Goal: Task Accomplishment & Management: Manage account settings

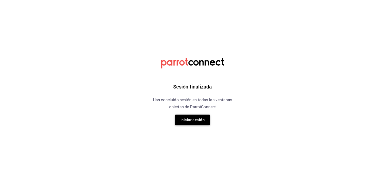
click at [196, 118] on button "Iniciar sesión" at bounding box center [192, 120] width 35 height 11
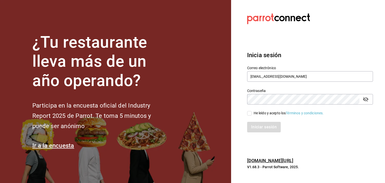
click at [249, 114] on input "He leído y acepto los Términos y condiciones." at bounding box center [249, 113] width 5 height 5
checkbox input "true"
click at [260, 130] on button "Iniciar sesión" at bounding box center [264, 127] width 34 height 11
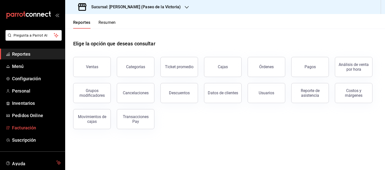
click at [22, 129] on span "Facturación" at bounding box center [36, 127] width 49 height 7
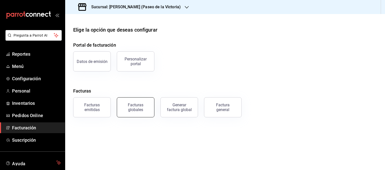
click at [135, 108] on div "Facturas globales" at bounding box center [135, 108] width 31 height 10
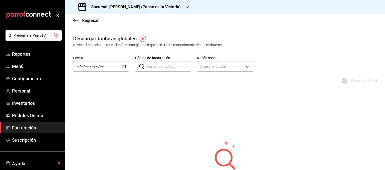
click at [185, 7] on icon "button" at bounding box center [187, 7] width 4 height 4
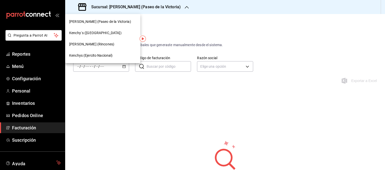
click at [88, 43] on span "[PERSON_NAME] (Rincones)" at bounding box center [91, 44] width 45 height 5
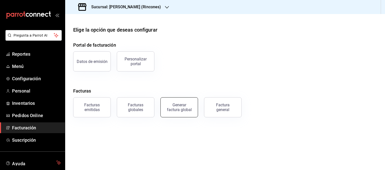
click at [188, 107] on div "Generar factura global" at bounding box center [179, 108] width 25 height 10
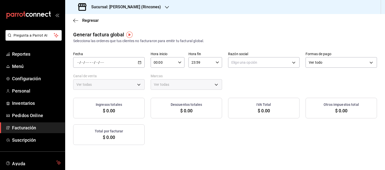
type input "PARROT,UBER_EATS,RAPPI,DIDI_FOOD,ONLINE"
click at [138, 62] on icon "button" at bounding box center [140, 63] width 4 height 4
click at [89, 76] on span "Rango de fechas" at bounding box center [96, 77] width 39 height 5
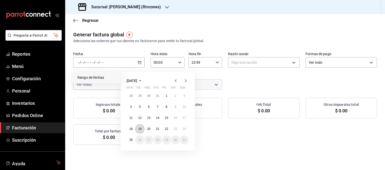
click at [139, 127] on abbr "19" at bounding box center [139, 129] width 3 height 4
click at [132, 139] on abbr "25" at bounding box center [130, 140] width 3 height 4
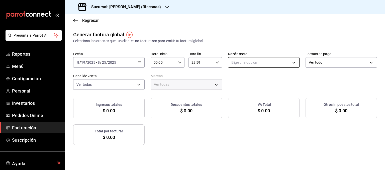
click at [256, 61] on body "Pregunta a Parrot AI Reportes Menú Configuración Personal Inventarios Pedidos O…" at bounding box center [192, 85] width 385 height 170
click at [152, 7] on div at bounding box center [192, 85] width 385 height 170
click at [165, 7] on icon "button" at bounding box center [167, 7] width 4 height 4
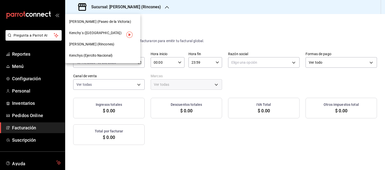
click at [86, 32] on span "Kenchy´s ([GEOGRAPHIC_DATA])" at bounding box center [95, 32] width 52 height 5
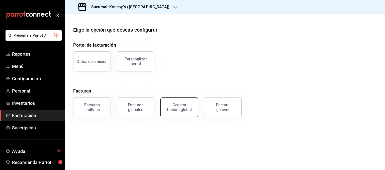
click at [185, 111] on div "Generar factura global" at bounding box center [179, 108] width 25 height 10
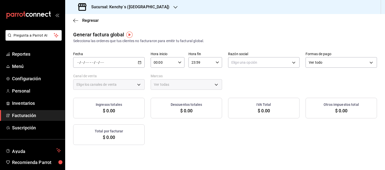
type input "PARROT,UBER_EATS,RAPPI,DIDI_FOOD,ONLINE"
click at [139, 62] on icon "button" at bounding box center [140, 63] width 4 height 4
click at [85, 76] on span "Rango de fechas" at bounding box center [96, 77] width 39 height 5
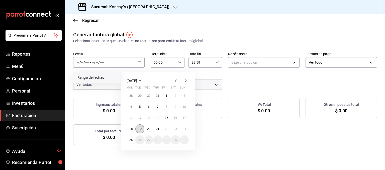
click at [138, 129] on abbr "19" at bounding box center [139, 129] width 3 height 4
click at [131, 140] on abbr "25" at bounding box center [130, 140] width 3 height 4
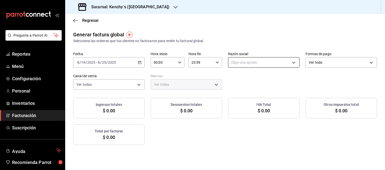
click at [261, 65] on body "Pregunta a Parrot AI Reportes Menú Configuración Personal Inventarios Facturaci…" at bounding box center [192, 85] width 385 height 170
click at [76, 20] on div at bounding box center [192, 85] width 385 height 170
click at [87, 21] on span "Regresar" at bounding box center [90, 20] width 17 height 5
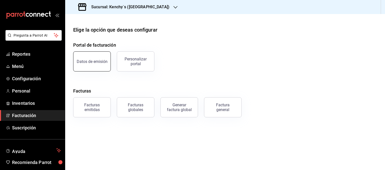
click at [92, 66] on button "Datos de emisión" at bounding box center [92, 61] width 38 height 20
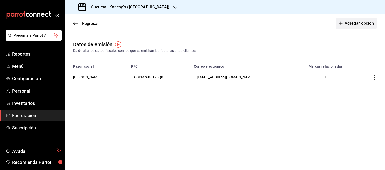
click at [351, 20] on button "Agregar opción" at bounding box center [356, 23] width 41 height 11
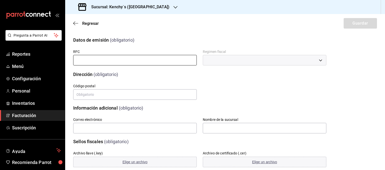
click at [167, 63] on input "text" at bounding box center [135, 60] width 124 height 11
type input "KCG240514VC9"
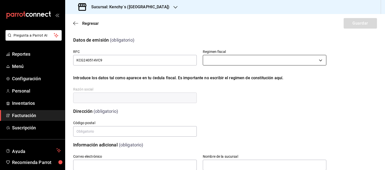
click at [246, 62] on body "Pregunta a Parrot AI Reportes Menú Configuración Personal Inventarios Facturaci…" at bounding box center [192, 85] width 385 height 170
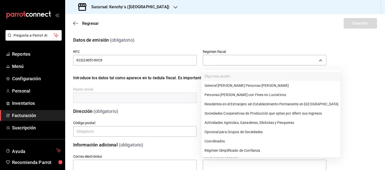
click at [231, 82] on li "General [PERSON_NAME] Personas [PERSON_NAME]" at bounding box center [271, 85] width 139 height 9
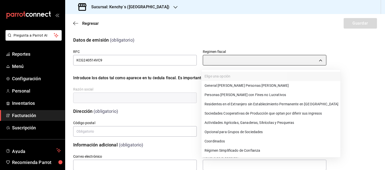
type input "601"
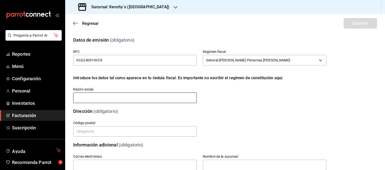
click at [108, 97] on input "text" at bounding box center [135, 98] width 124 height 11
type input "[PERSON_NAME] CHICKEN GROUP"
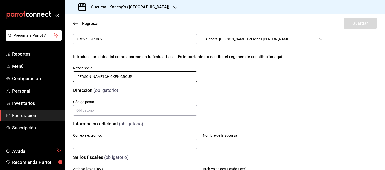
scroll to position [50, 0]
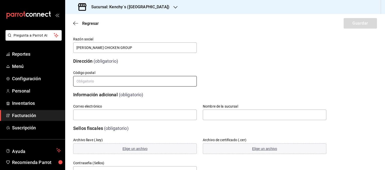
click at [108, 81] on input "text" at bounding box center [135, 81] width 124 height 11
type input "32310"
type input "[EMAIL_ADDRESS][DOMAIN_NAME]"
click at [103, 80] on input "32310" at bounding box center [135, 81] width 124 height 11
click at [107, 82] on input "32310" at bounding box center [135, 81] width 124 height 11
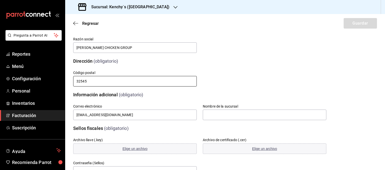
type input "32545"
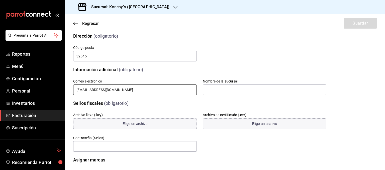
scroll to position [102, 0]
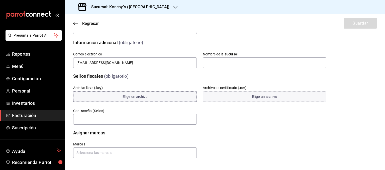
click at [136, 96] on span "Elige un archivo" at bounding box center [135, 97] width 25 height 4
click at [257, 97] on span "Elige un archivo" at bounding box center [264, 97] width 25 height 4
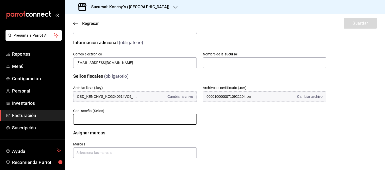
click at [112, 120] on input "text" at bounding box center [135, 119] width 124 height 11
click at [115, 119] on input "text" at bounding box center [135, 119] width 124 height 11
click at [134, 119] on input "KCG24051" at bounding box center [135, 119] width 124 height 11
type input "KCG24051"
drag, startPoint x: 108, startPoint y: 119, endPoint x: 78, endPoint y: 120, distance: 29.8
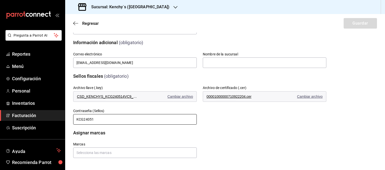
click at [76, 119] on input "KCG24051" at bounding box center [135, 119] width 124 height 11
click at [84, 152] on input "text" at bounding box center [135, 152] width 124 height 11
click at [109, 153] on input "text" at bounding box center [135, 152] width 124 height 11
click at [100, 141] on div "No hay marcas" at bounding box center [134, 141] width 122 height 12
click at [101, 153] on input "text" at bounding box center [135, 152] width 124 height 11
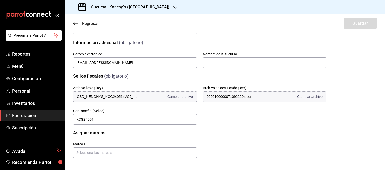
click at [83, 24] on span "Regresar" at bounding box center [90, 23] width 17 height 5
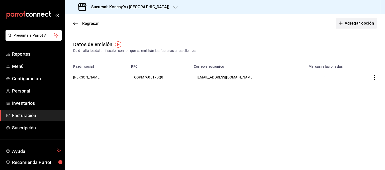
click at [365, 23] on button "Agregar opción" at bounding box center [356, 23] width 41 height 11
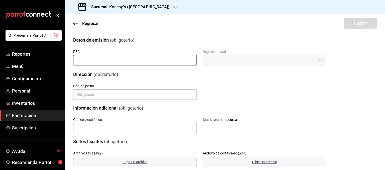
click at [121, 60] on input "text" at bounding box center [135, 60] width 124 height 11
type input "KCG240514VC9"
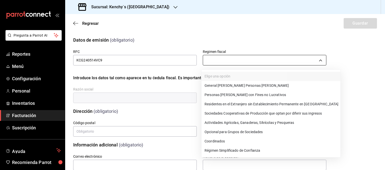
click at [218, 60] on body "Pregunta a Parrot AI Reportes Menú Configuración Personal Inventarios Facturaci…" at bounding box center [192, 85] width 385 height 170
drag, startPoint x: 224, startPoint y: 85, endPoint x: 106, endPoint y: 86, distance: 117.3
click at [224, 85] on li "General [PERSON_NAME] Personas [PERSON_NAME]" at bounding box center [271, 85] width 139 height 9
type input "601"
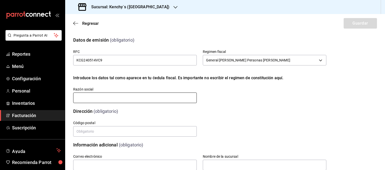
click at [94, 98] on input "text" at bounding box center [135, 98] width 124 height 11
type input "[PERSON_NAME] CHICKEN GROUP"
click at [98, 132] on input "text" at bounding box center [135, 131] width 124 height 11
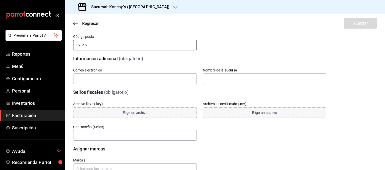
scroll to position [100, 0]
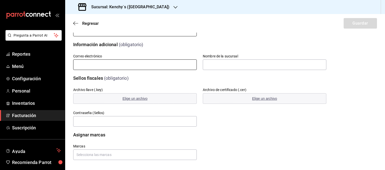
type input "32545"
click at [102, 64] on input "text" at bounding box center [135, 64] width 124 height 11
type input "[EMAIL_ADDRESS][DOMAIN_NAME]"
click at [135, 100] on span "Elige un archivo" at bounding box center [135, 99] width 25 height 4
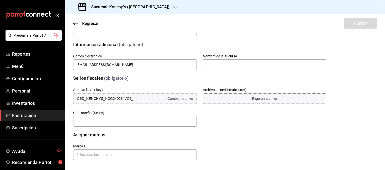
click at [256, 100] on span "Elige un archivo" at bounding box center [264, 99] width 25 height 4
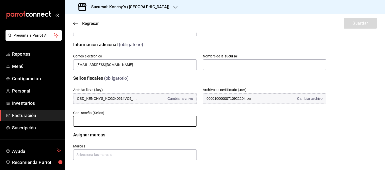
click at [109, 120] on input "text" at bounding box center [135, 121] width 124 height 11
type input "KCG24051"
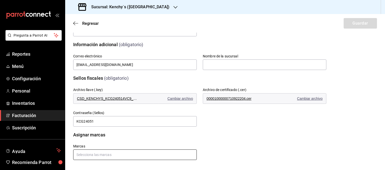
click at [100, 156] on input "text" at bounding box center [135, 154] width 124 height 11
click at [97, 141] on li "Kenchy´s ([GEOGRAPHIC_DATA])" at bounding box center [134, 143] width 122 height 8
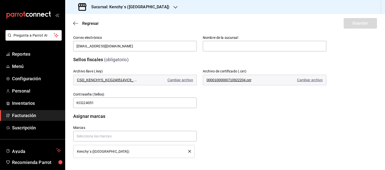
drag, startPoint x: 360, startPoint y: 44, endPoint x: 357, endPoint y: 44, distance: 3.0
click at [361, 44] on div "Información adicional (obligatorio) Correo electrónico [EMAIL_ADDRESS][DOMAIN_N…" at bounding box center [225, 35] width 304 height 36
click at [122, 136] on input "text" at bounding box center [135, 136] width 124 height 11
click at [107, 134] on input "text" at bounding box center [135, 136] width 124 height 11
click at [96, 153] on span "Kenchy´s ([GEOGRAPHIC_DATA])" at bounding box center [103, 152] width 52 height 4
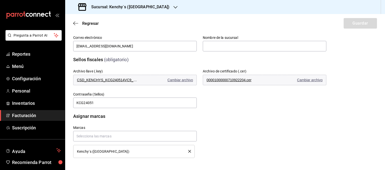
click at [81, 148] on li "Kenchy´s ([GEOGRAPHIC_DATA])" at bounding box center [134, 151] width 122 height 13
click at [83, 152] on span "Kenchy´s ([GEOGRAPHIC_DATA])" at bounding box center [103, 152] width 52 height 4
click at [186, 151] on button "delete" at bounding box center [188, 151] width 6 height 3
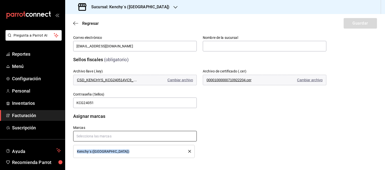
scroll to position [102, 0]
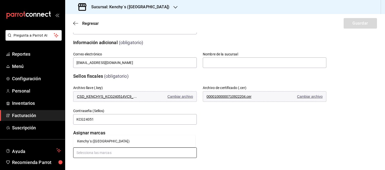
click at [112, 154] on input "text" at bounding box center [135, 152] width 124 height 11
click at [100, 140] on li "Kenchy´s ([GEOGRAPHIC_DATA])" at bounding box center [134, 141] width 122 height 8
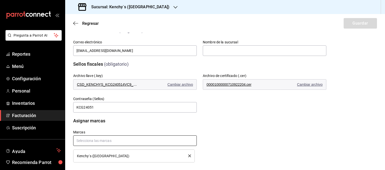
scroll to position [119, 0]
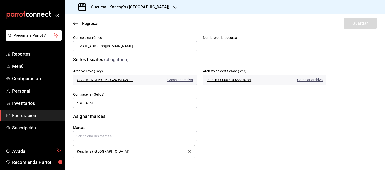
click at [85, 152] on span "Kenchy´s ([GEOGRAPHIC_DATA])" at bounding box center [103, 152] width 52 height 4
click at [84, 152] on span "Kenchy´s ([GEOGRAPHIC_DATA])" at bounding box center [103, 152] width 52 height 4
click at [95, 136] on input "text" at bounding box center [135, 136] width 124 height 11
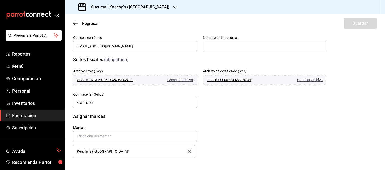
click at [210, 43] on input "text" at bounding box center [265, 46] width 124 height 11
type input "[GEOGRAPHIC_DATA]"
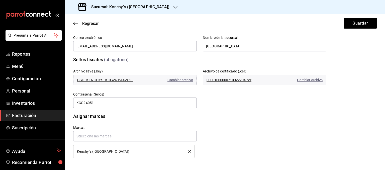
click at [95, 153] on span "Kenchy´s ([GEOGRAPHIC_DATA])" at bounding box center [103, 152] width 52 height 4
click at [357, 23] on button "Guardar" at bounding box center [360, 23] width 33 height 11
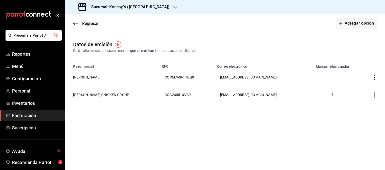
click at [250, 109] on div "Datos de emisión Da de alta los datos fiscales con los que se emitirán las fact…" at bounding box center [225, 76] width 320 height 71
click at [89, 23] on span "Regresar" at bounding box center [90, 23] width 17 height 5
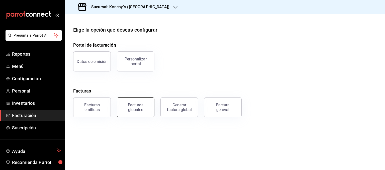
click at [140, 111] on div "Facturas globales" at bounding box center [135, 108] width 31 height 10
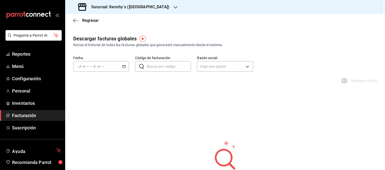
click at [123, 67] on icon "button" at bounding box center [124, 67] width 4 height 4
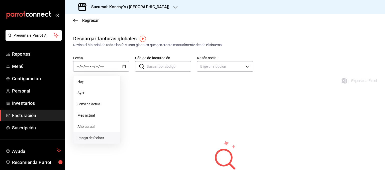
click at [82, 138] on span "Rango de fechas" at bounding box center [96, 137] width 39 height 5
click at [143, 85] on icon "button" at bounding box center [140, 85] width 6 height 6
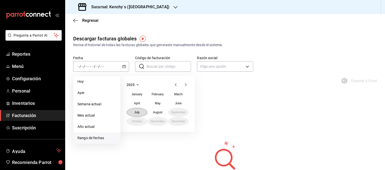
click at [133, 113] on button "July" at bounding box center [137, 112] width 21 height 9
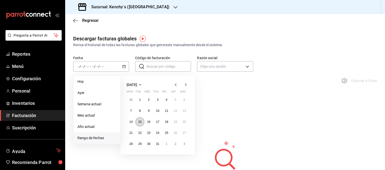
click at [139, 121] on abbr "15" at bounding box center [139, 122] width 3 height 4
drag, startPoint x: 158, startPoint y: 145, endPoint x: 162, endPoint y: 143, distance: 4.5
click at [158, 145] on abbr "31" at bounding box center [157, 144] width 3 height 4
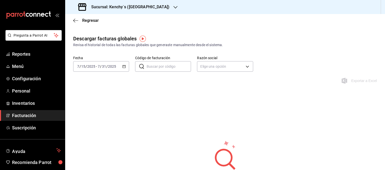
click at [169, 66] on input "Código de facturación" at bounding box center [169, 66] width 44 height 10
click at [229, 66] on body "Pregunta a Parrot AI Reportes Menú Configuración Personal Inventarios Facturaci…" at bounding box center [192, 85] width 385 height 170
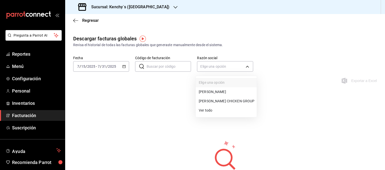
click at [214, 99] on li "[PERSON_NAME] CHICKEN GROUP" at bounding box center [226, 101] width 61 height 9
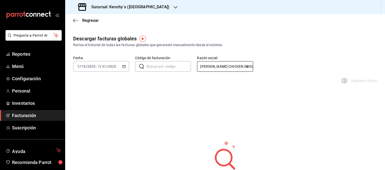
click at [211, 68] on body "Pregunta a Parrot AI Reportes Menú Configuración Personal Inventarios Facturaci…" at bounding box center [192, 85] width 385 height 170
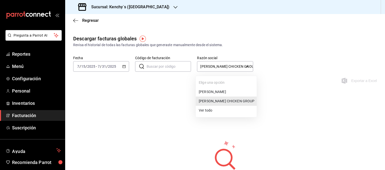
click at [212, 91] on li "[PERSON_NAME]" at bounding box center [226, 91] width 61 height 9
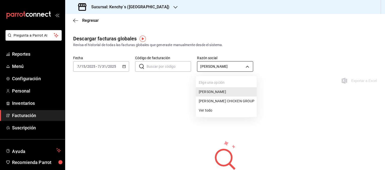
click at [215, 67] on body "Pregunta a Parrot AI Reportes Menú Configuración Personal Inventarios Facturaci…" at bounding box center [192, 85] width 385 height 170
click at [209, 102] on li "[PERSON_NAME] CHICKEN GROUP" at bounding box center [226, 101] width 61 height 9
type input "32728fa8-73b4-44dd-b35c-bfdd67b5bd8e"
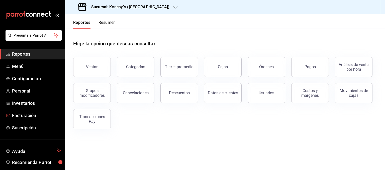
click at [21, 116] on span "Facturación" at bounding box center [36, 115] width 49 height 7
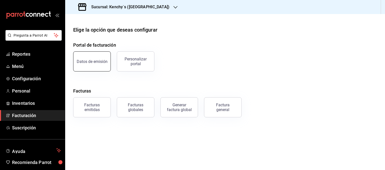
click at [77, 57] on button "Datos de emisión" at bounding box center [92, 61] width 38 height 20
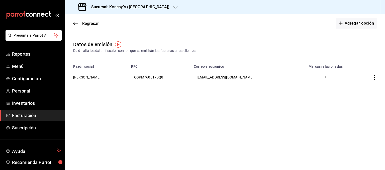
drag, startPoint x: 266, startPoint y: 77, endPoint x: 372, endPoint y: 103, distance: 109.2
click at [372, 103] on main "Regresar Agregar opción Datos de emisión Da de alta los datos fiscales con los …" at bounding box center [225, 92] width 320 height 156
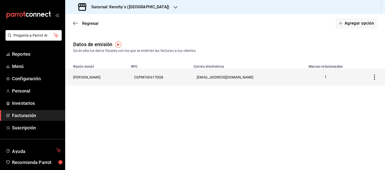
click at [375, 78] on icon "button" at bounding box center [374, 77] width 5 height 5
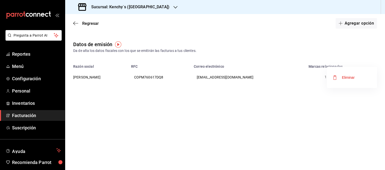
click at [301, 108] on div at bounding box center [192, 85] width 385 height 170
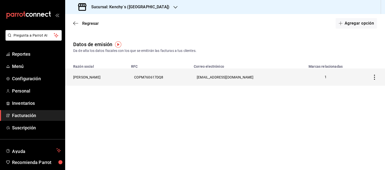
click at [112, 77] on th "[PERSON_NAME]" at bounding box center [96, 76] width 63 height 17
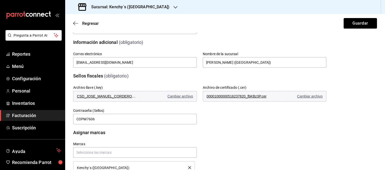
scroll to position [142, 0]
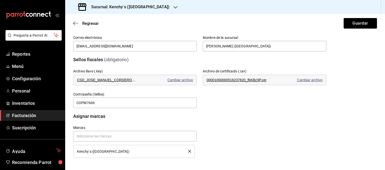
click at [189, 151] on icon "delete" at bounding box center [189, 151] width 3 height 3
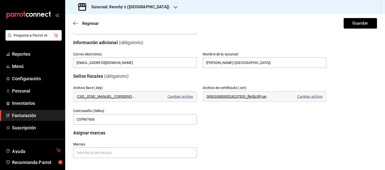
scroll to position [125, 0]
click at [361, 24] on button "Guardar" at bounding box center [360, 23] width 33 height 11
